Goal: Task Accomplishment & Management: Use online tool/utility

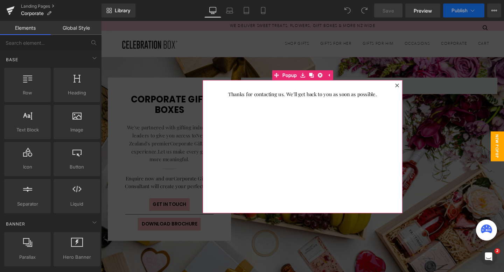
click at [413, 88] on icon at bounding box center [412, 89] width 4 height 4
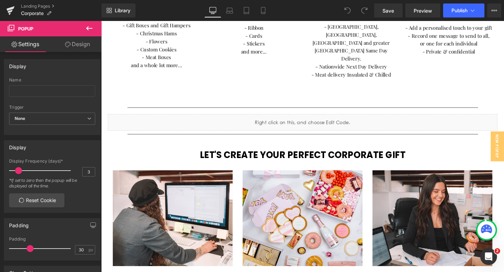
scroll to position [384, 0]
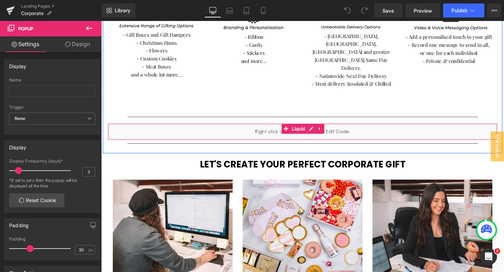
click at [311, 129] on li "Liquid" at bounding box center [304, 134] width 27 height 10
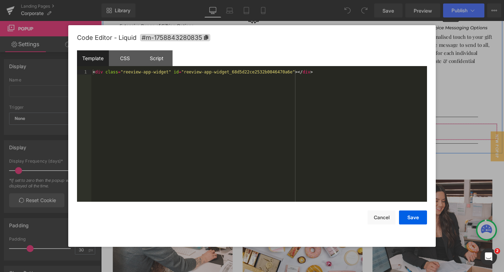
click at [322, 129] on div "Liquid" at bounding box center [312, 137] width 409 height 17
click at [146, 75] on div "< div class = "reeview-app-widget" id = "reeview-app-widget_68d5d22ce2532b00464…" at bounding box center [259, 141] width 336 height 142
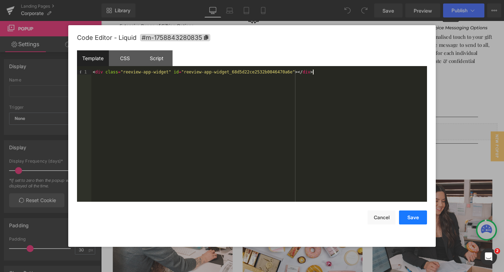
click at [417, 222] on button "Save" at bounding box center [413, 218] width 28 height 14
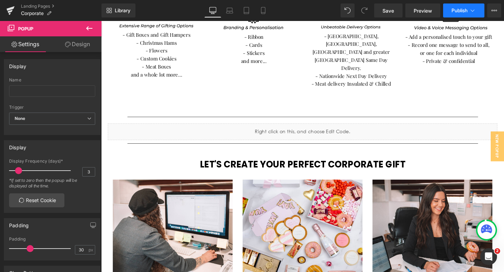
click at [469, 7] on icon at bounding box center [472, 10] width 7 height 7
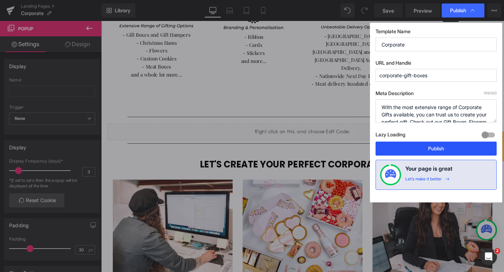
click at [436, 149] on button "Publish" at bounding box center [435, 149] width 121 height 14
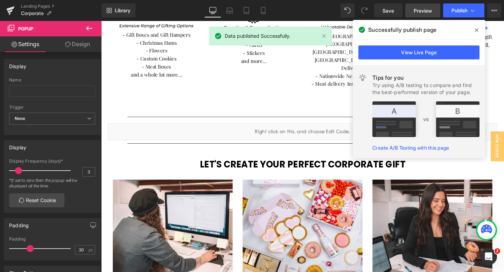
click at [407, 10] on link "Preview" at bounding box center [422, 10] width 35 height 14
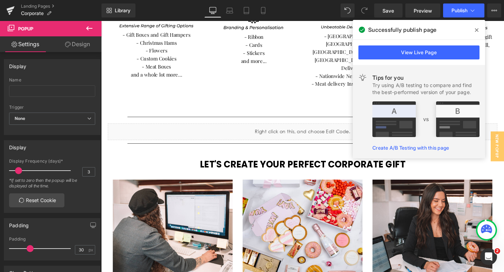
click at [477, 29] on icon at bounding box center [476, 29] width 3 height 3
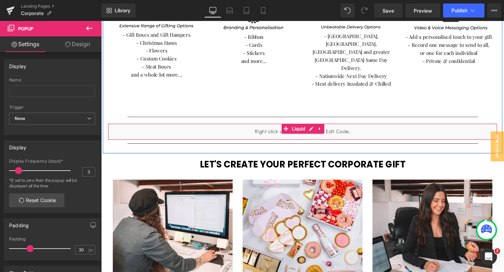
scroll to position [382, 0]
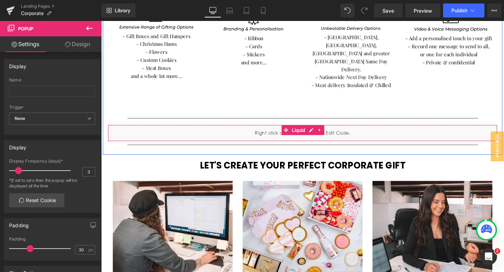
click at [321, 130] on div "Liquid" at bounding box center [312, 138] width 409 height 17
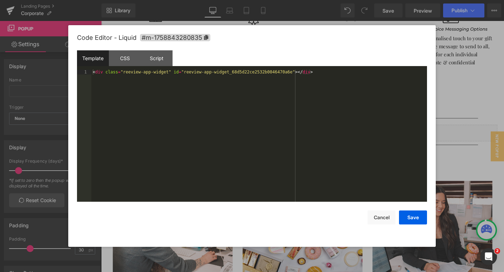
click at [247, 72] on div "< div class = "reeview-app-widget" id = "reeview-app-widget_68d5d22ce2532b00464…" at bounding box center [259, 141] width 336 height 142
click at [405, 218] on button "Save" at bounding box center [413, 218] width 28 height 14
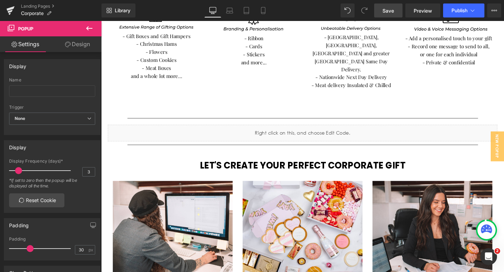
click at [382, 9] on span "Save" at bounding box center [388, 10] width 12 height 7
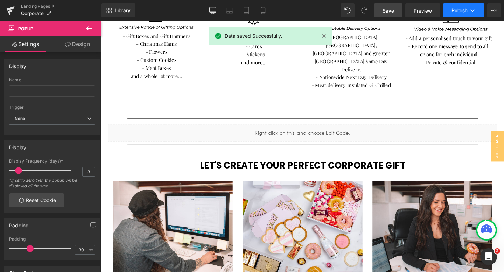
click at [459, 9] on span "Publish" at bounding box center [459, 11] width 16 height 6
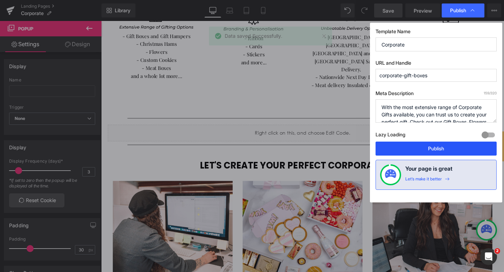
click at [448, 148] on button "Publish" at bounding box center [435, 149] width 121 height 14
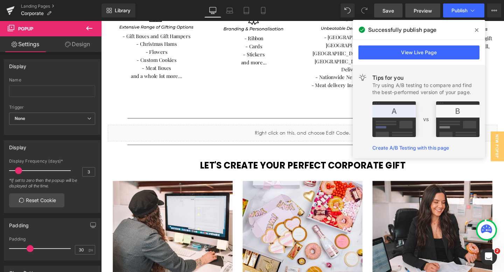
click at [418, 9] on span "Preview" at bounding box center [423, 10] width 18 height 7
click at [477, 29] on icon at bounding box center [476, 29] width 3 height 3
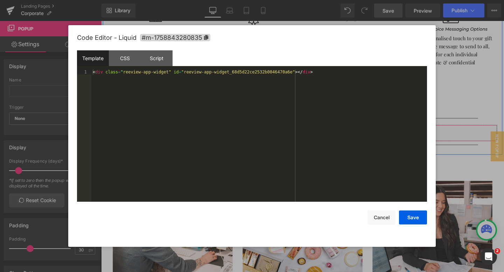
click at [320, 130] on div "Liquid" at bounding box center [312, 138] width 409 height 17
click at [281, 72] on div "< div class = "reeview-app-widget" id = "reeview-app-widget_68d5d22ce2532b00464…" at bounding box center [259, 141] width 336 height 142
click at [412, 219] on button "Save" at bounding box center [413, 218] width 28 height 14
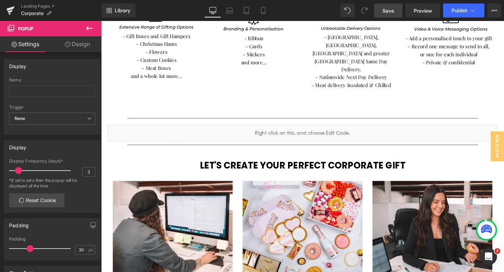
click at [391, 12] on span "Save" at bounding box center [388, 10] width 12 height 7
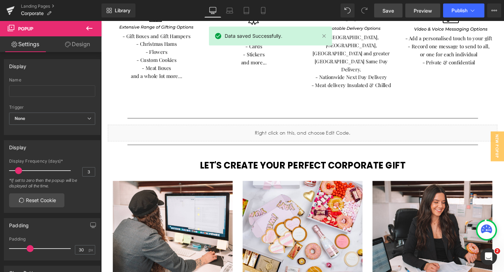
click at [418, 12] on span "Preview" at bounding box center [423, 10] width 18 height 7
